Goal: Transaction & Acquisition: Purchase product/service

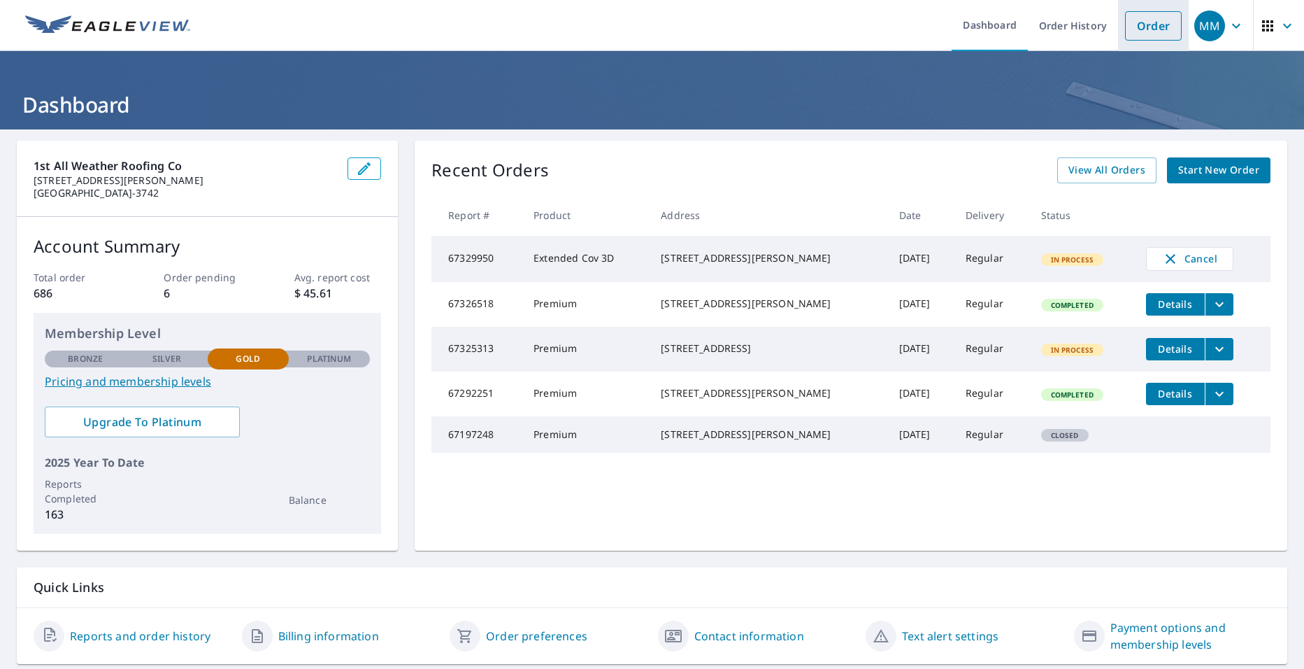
click at [1145, 36] on link "Order" at bounding box center [1153, 25] width 57 height 29
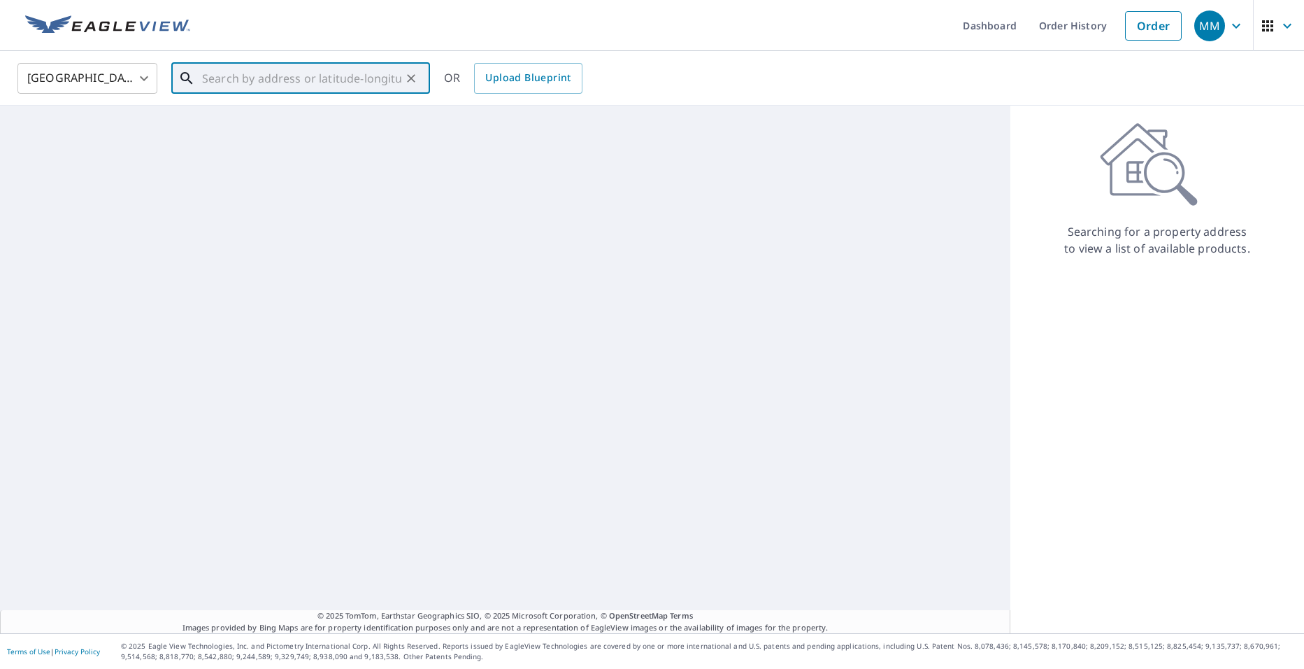
click at [266, 80] on input "text" at bounding box center [301, 78] width 199 height 39
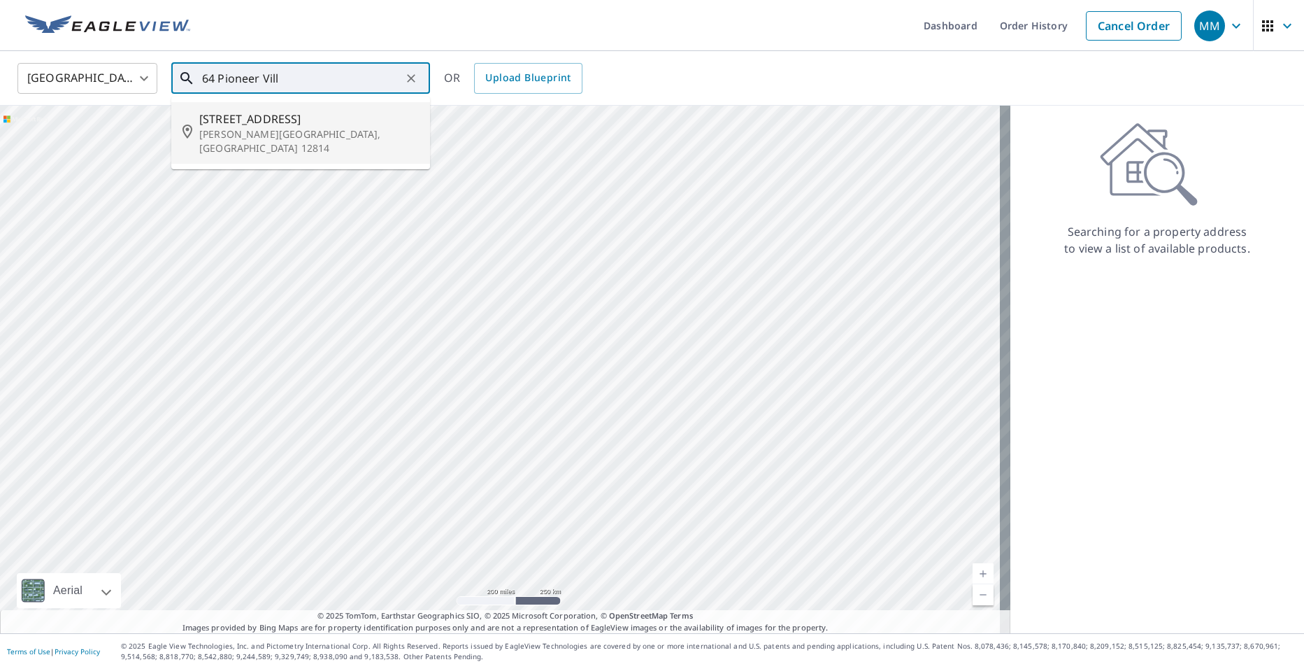
click at [285, 139] on p "[PERSON_NAME][GEOGRAPHIC_DATA], [GEOGRAPHIC_DATA] 12814" at bounding box center [309, 141] width 220 height 28
type input "[STREET_ADDRESS][PERSON_NAME]"
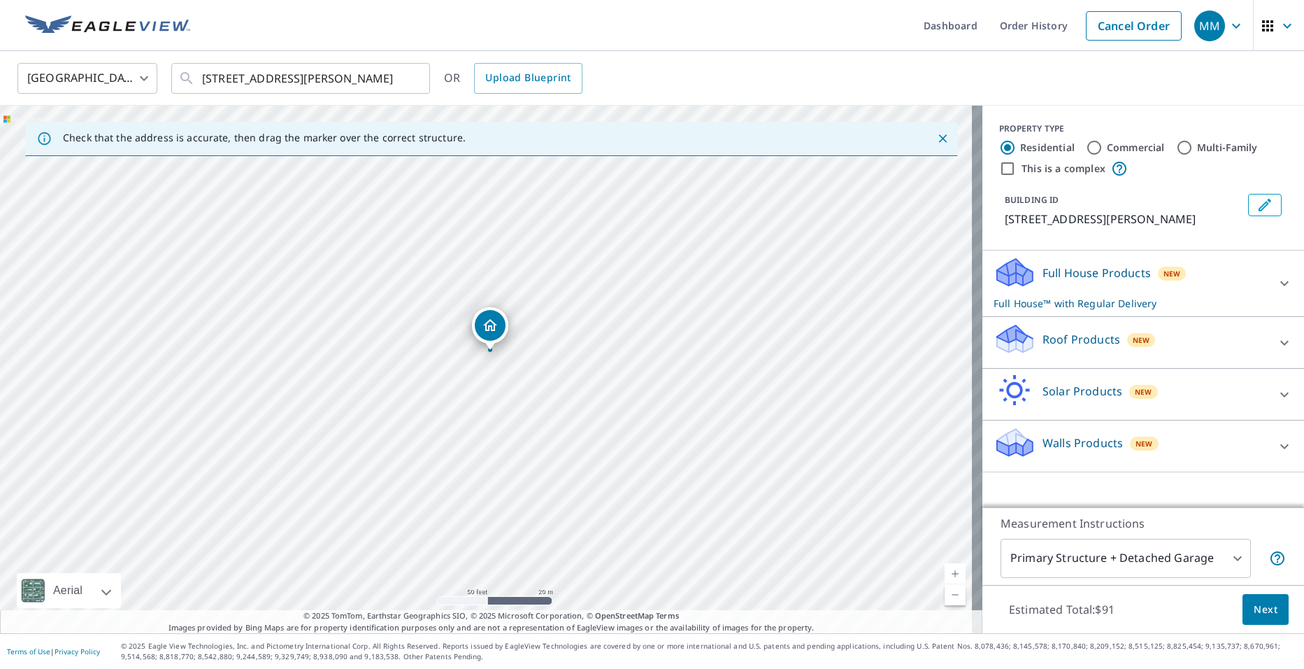
click at [1082, 348] on p "Roof Products" at bounding box center [1082, 339] width 78 height 17
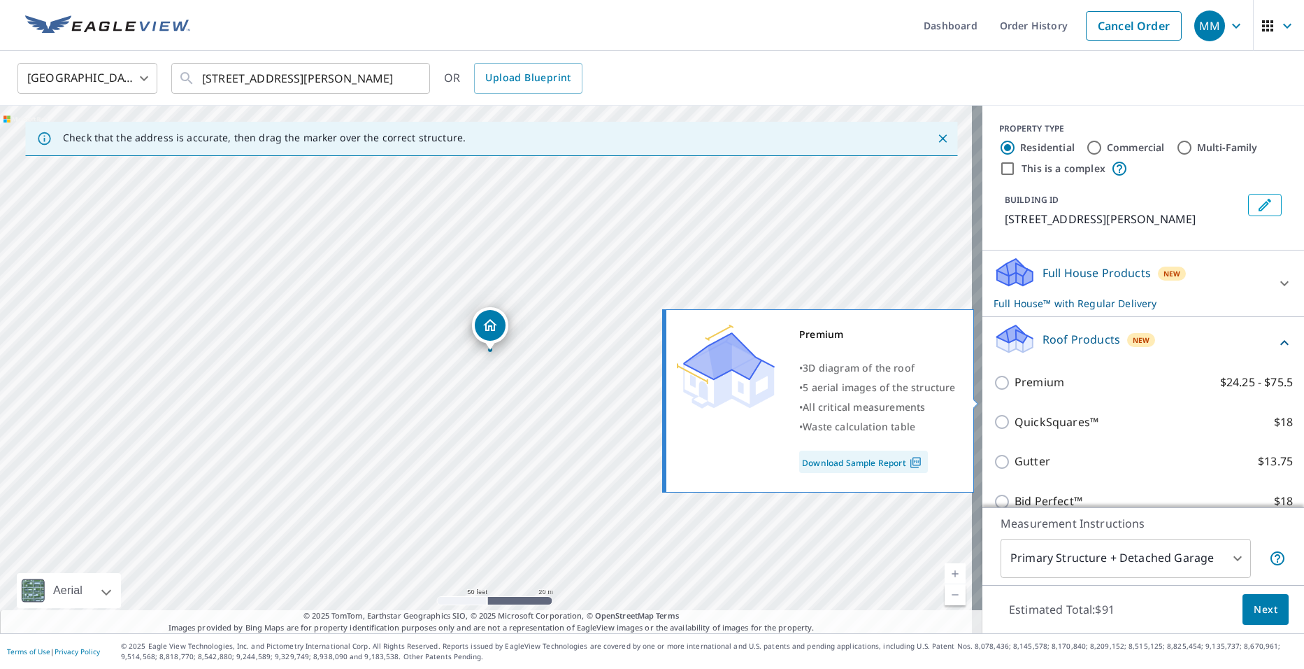
click at [1032, 391] on p "Premium" at bounding box center [1040, 381] width 50 height 17
click at [1015, 391] on input "Premium $24.25 - $75.5" at bounding box center [1004, 382] width 21 height 17
checkbox input "true"
checkbox input "false"
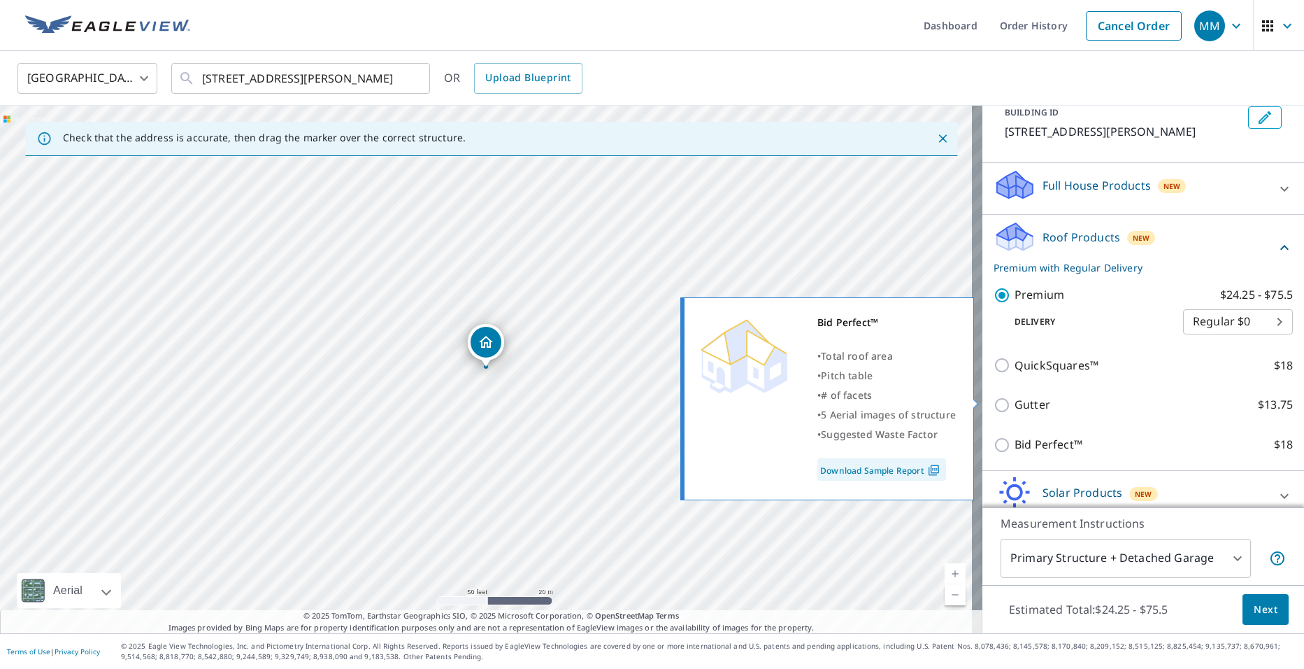
scroll to position [171, 0]
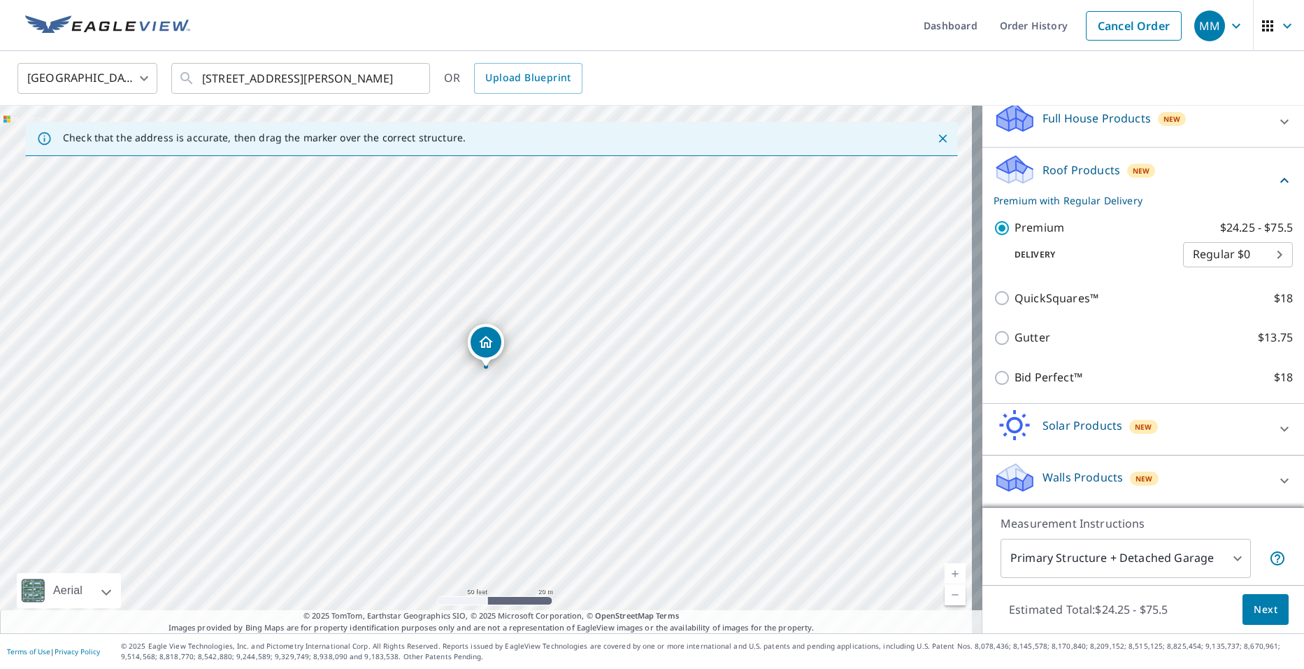
click at [1257, 601] on span "Next" at bounding box center [1266, 609] width 24 height 17
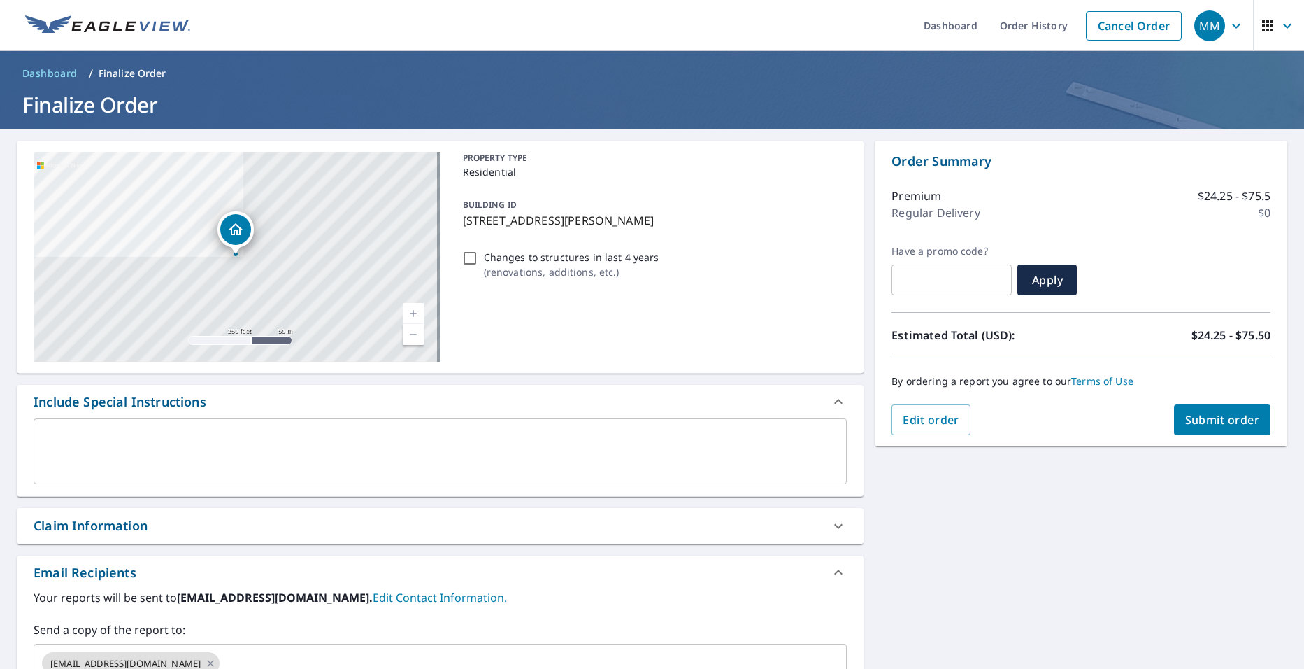
click at [1238, 423] on span "Submit order" at bounding box center [1222, 419] width 75 height 15
checkbox input "true"
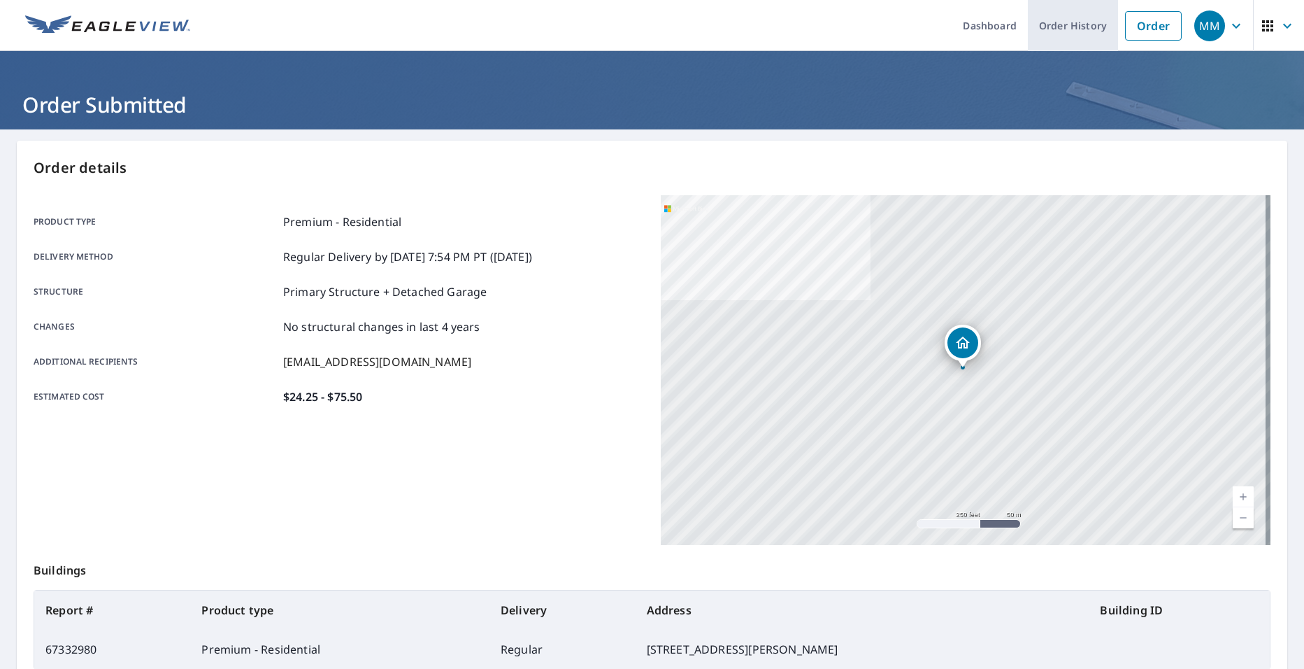
click at [1044, 14] on link "Order History" at bounding box center [1073, 25] width 90 height 51
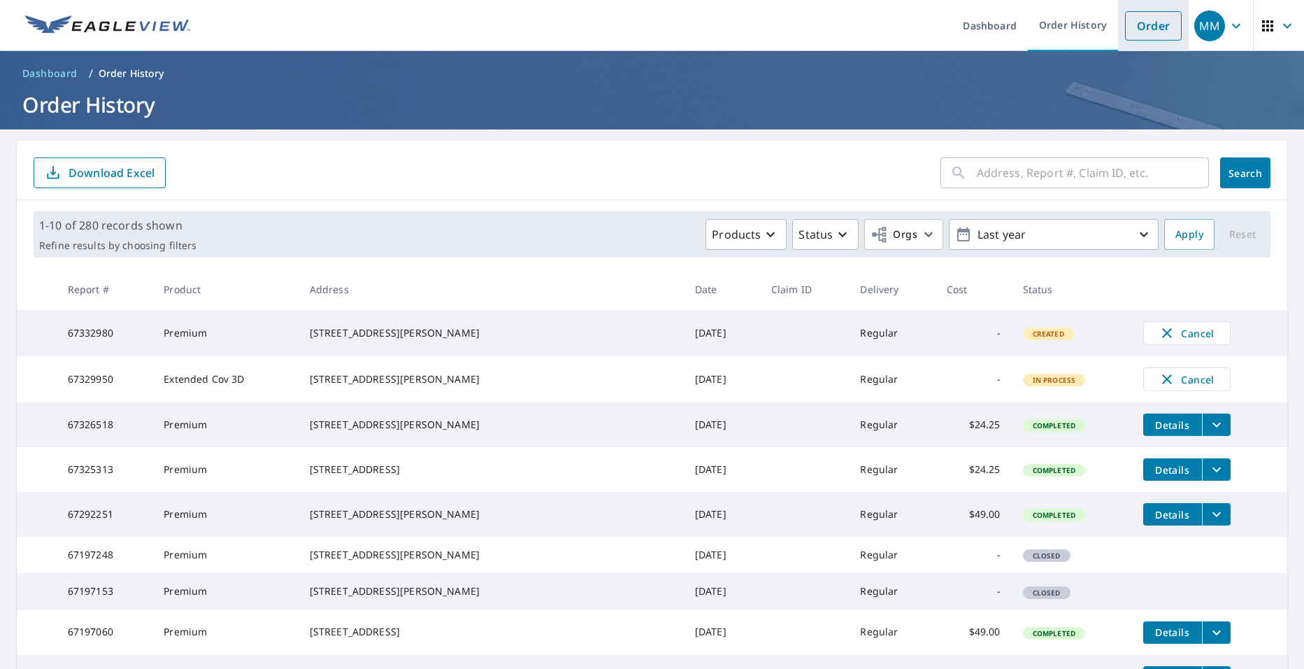
click at [1125, 13] on link "Order" at bounding box center [1153, 25] width 57 height 29
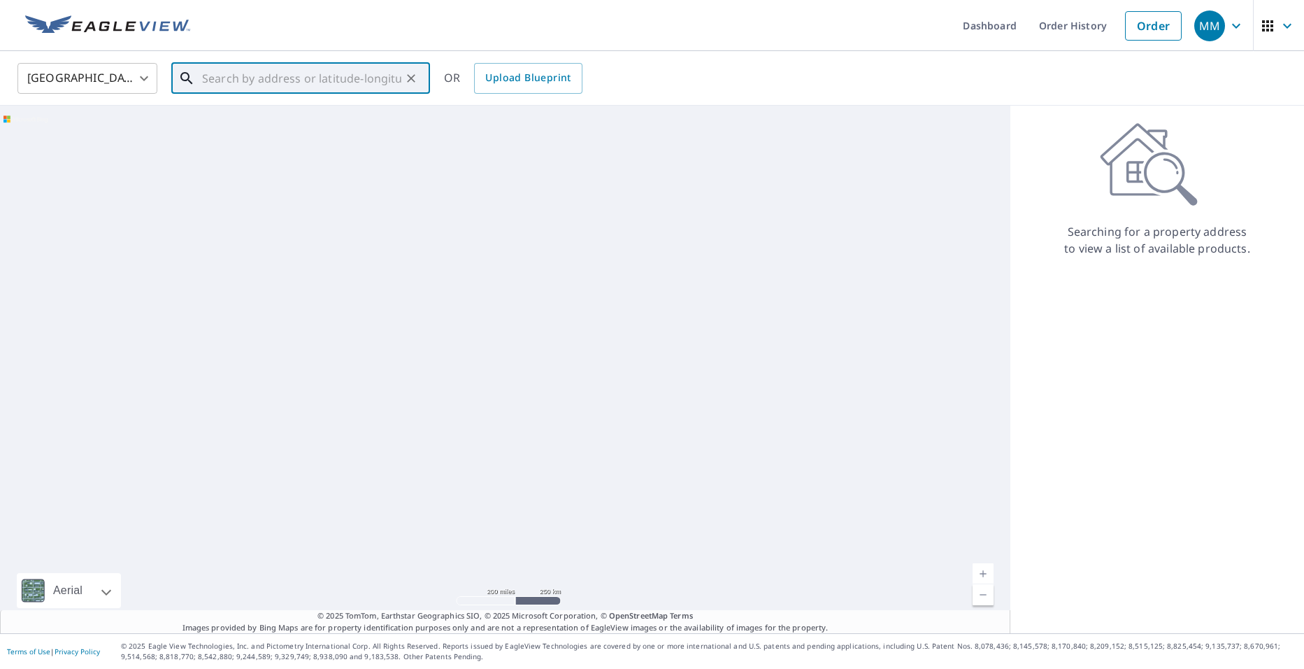
click at [360, 89] on input "text" at bounding box center [301, 78] width 199 height 39
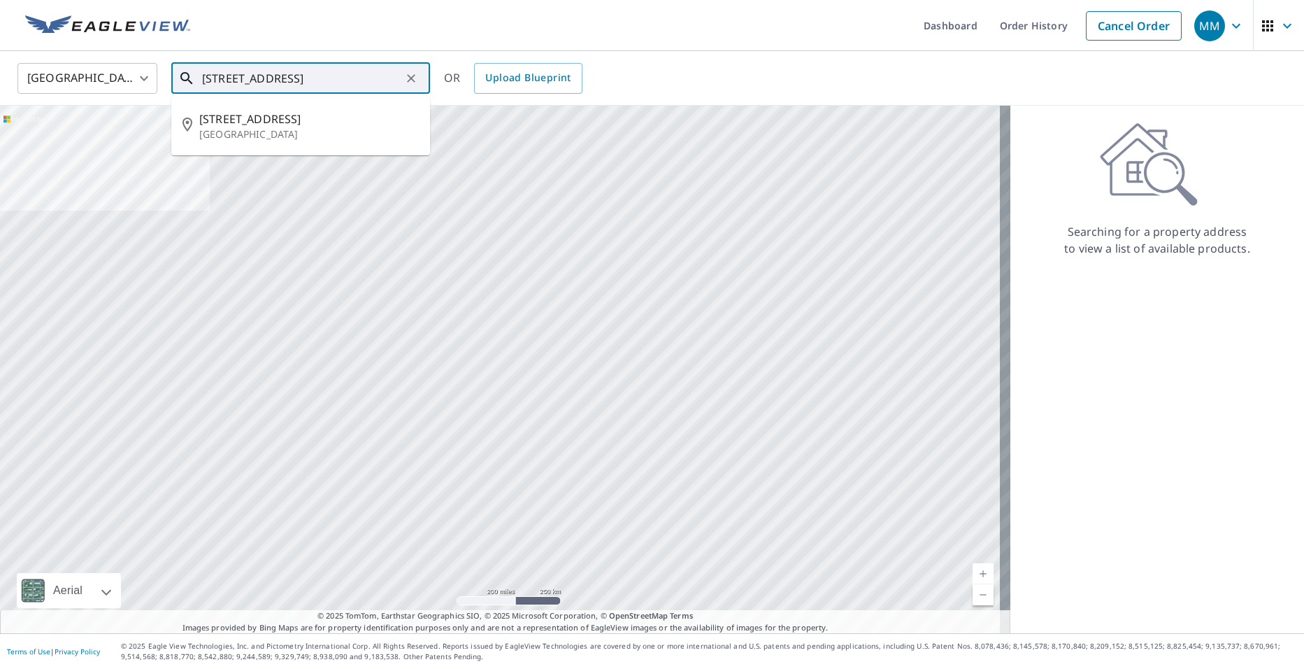
click at [343, 135] on p "[GEOGRAPHIC_DATA]" at bounding box center [309, 134] width 220 height 14
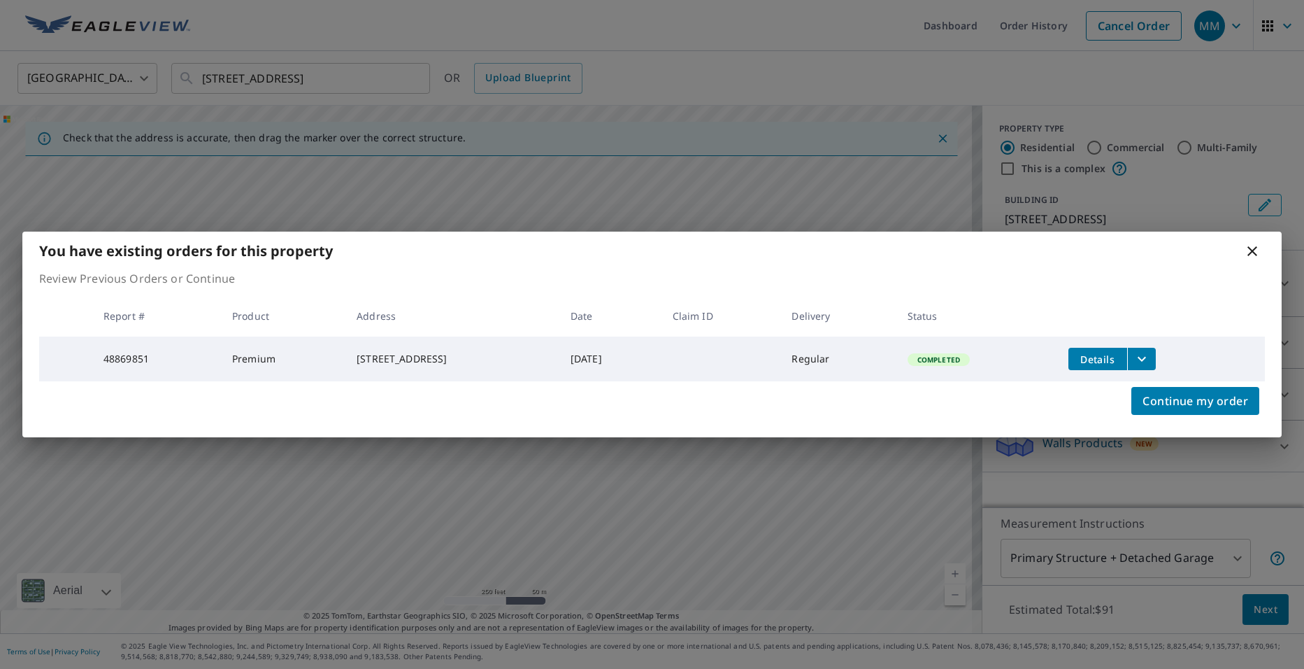
click at [1150, 354] on icon "filesDropdownBtn-48869851" at bounding box center [1142, 358] width 17 height 17
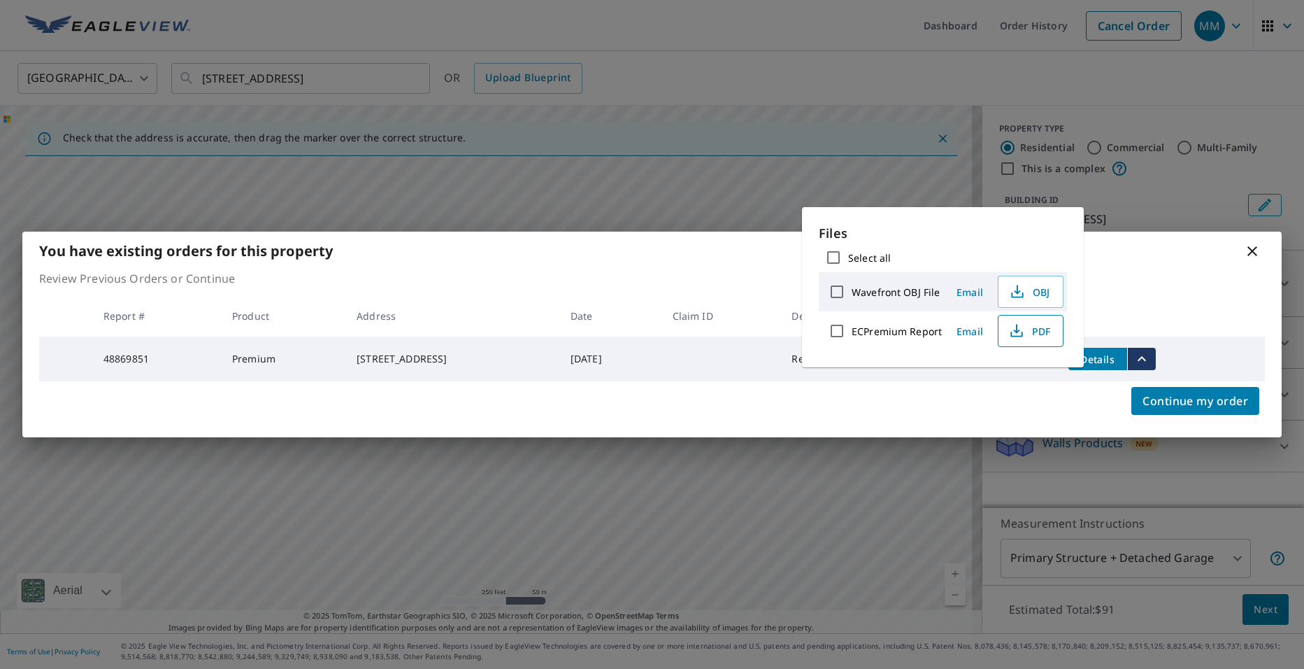
click at [1041, 335] on span "PDF" at bounding box center [1029, 330] width 45 height 17
drag, startPoint x: 999, startPoint y: 94, endPoint x: 767, endPoint y: 85, distance: 232.4
click at [998, 94] on div "You have existing orders for this property Review Previous Orders or Continue R…" at bounding box center [652, 334] width 1304 height 669
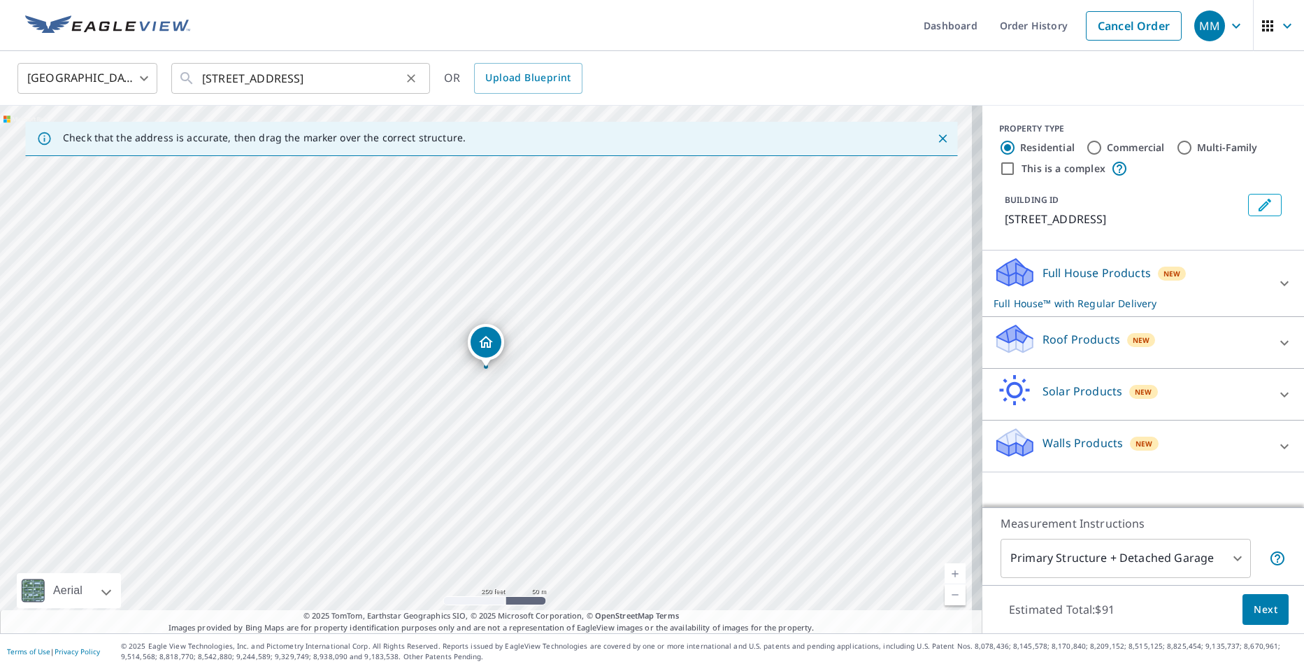
drag, startPoint x: 198, startPoint y: 80, endPoint x: 209, endPoint y: 79, distance: 11.2
click at [209, 79] on div "[STREET_ADDRESS] ​" at bounding box center [300, 78] width 259 height 31
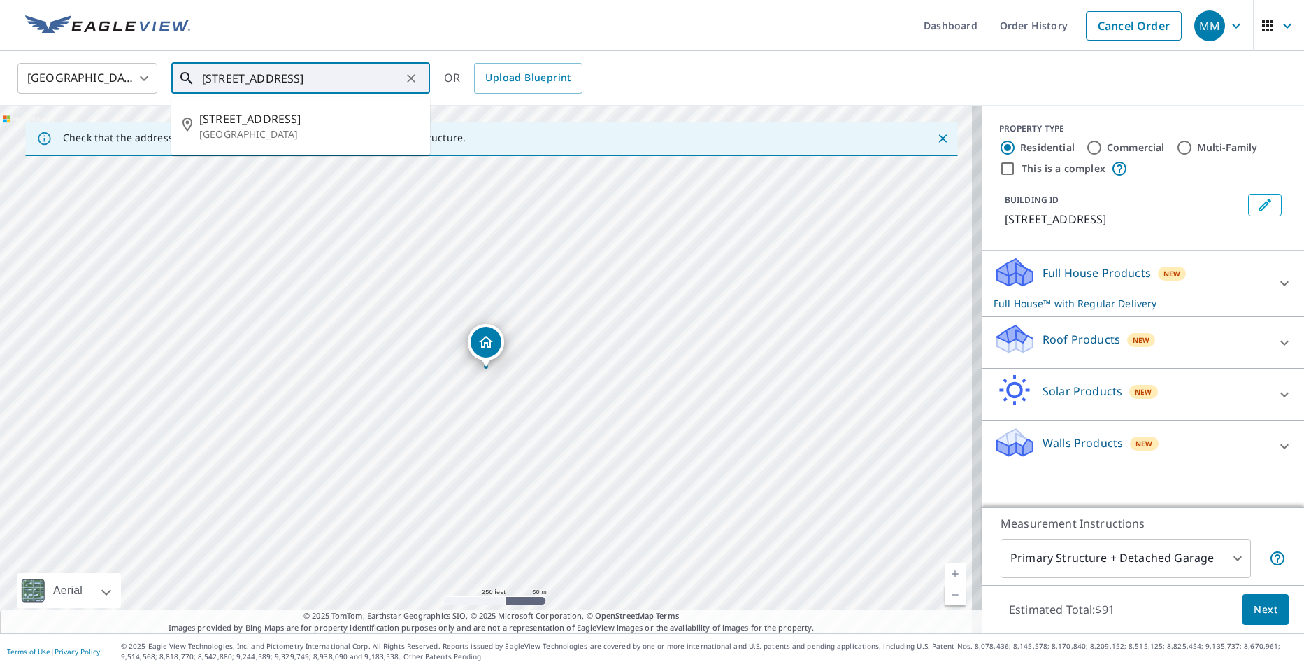
click at [209, 79] on input "[STREET_ADDRESS]" at bounding box center [301, 78] width 199 height 39
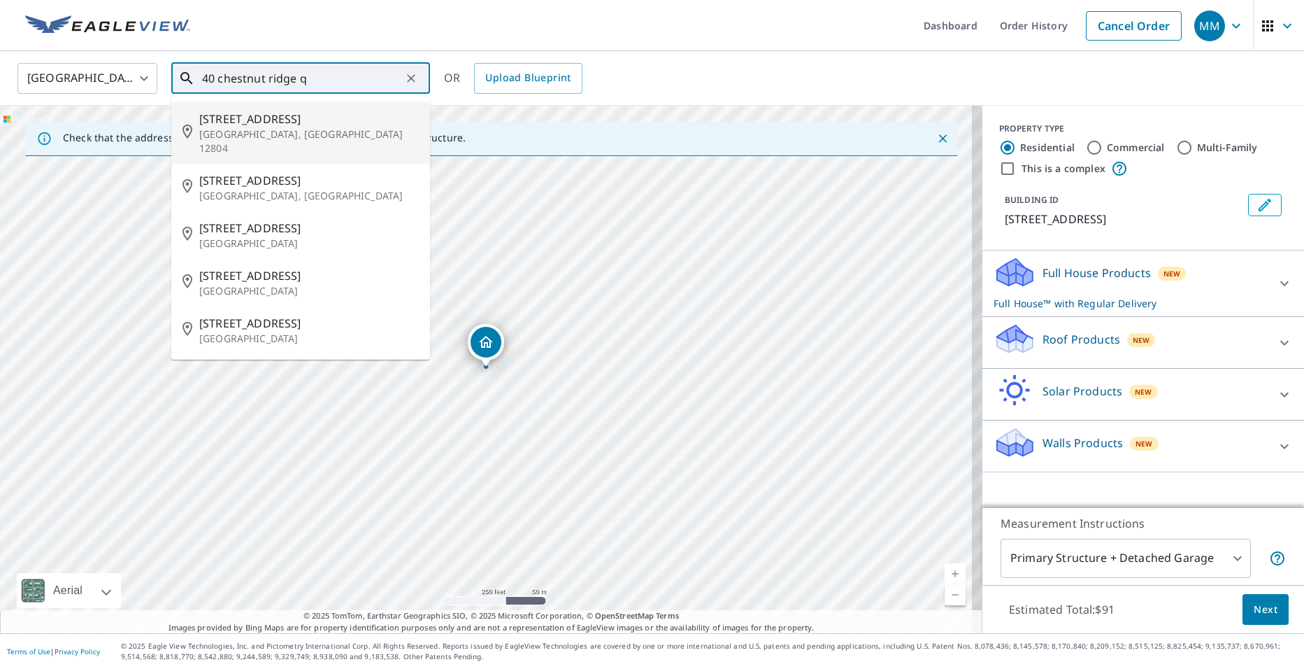
click at [307, 120] on span "[STREET_ADDRESS]" at bounding box center [309, 118] width 220 height 17
type input "[STREET_ADDRESS]"
